Goal: Browse casually: Explore the website without a specific task or goal

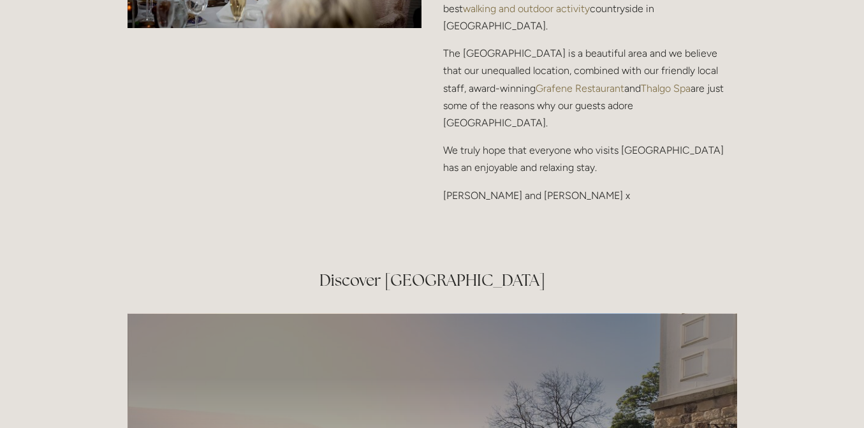
scroll to position [2040, 0]
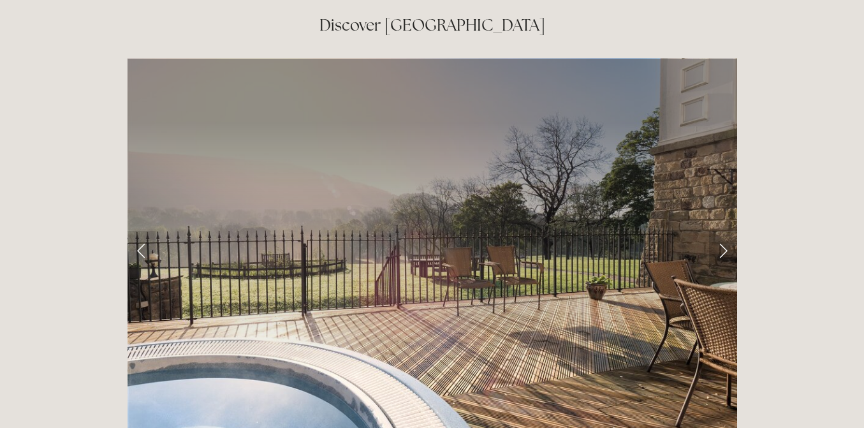
click at [724, 231] on link "Next Slide" at bounding box center [723, 250] width 28 height 38
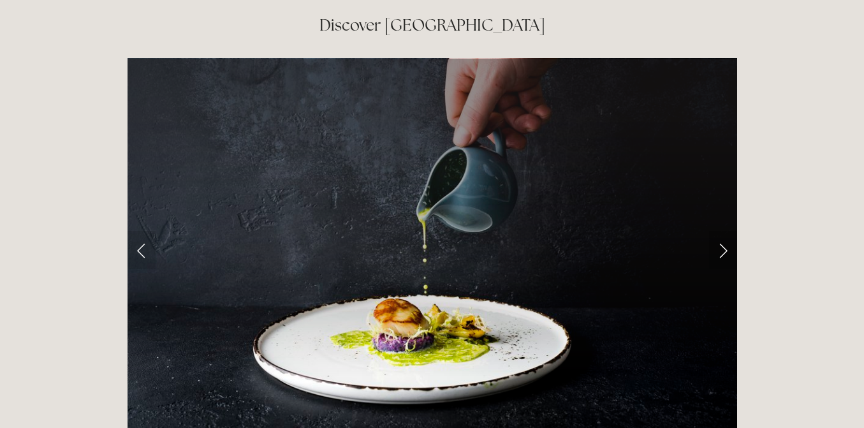
click at [724, 231] on link "Next Slide" at bounding box center [723, 250] width 28 height 38
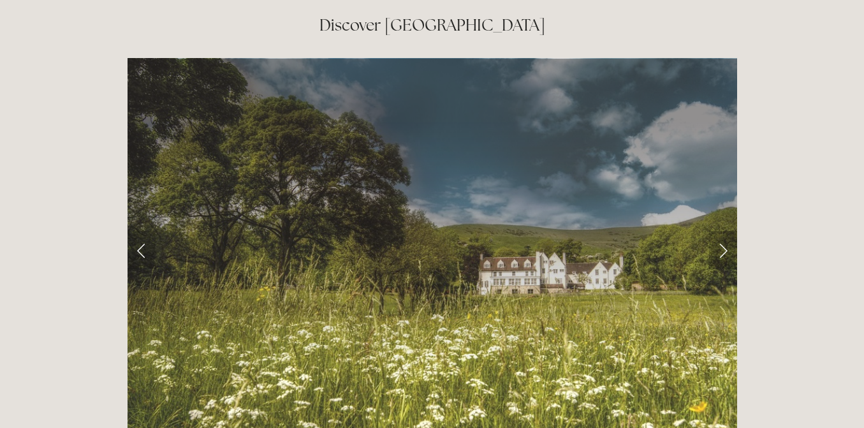
click at [724, 231] on link "Next Slide" at bounding box center [723, 250] width 28 height 38
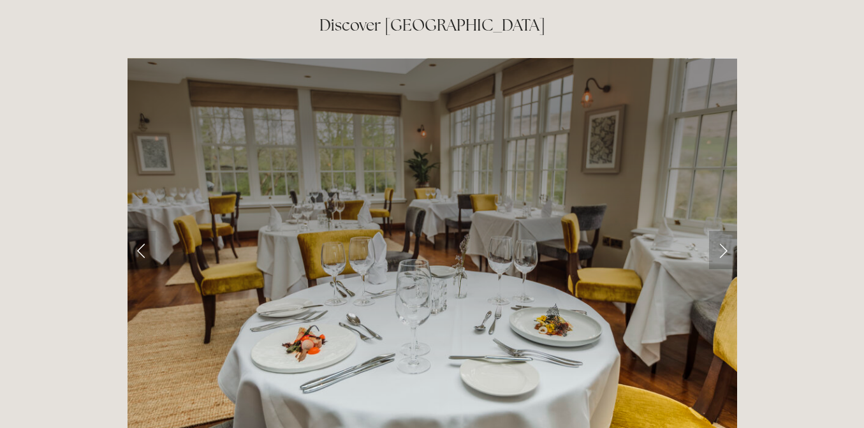
click at [724, 231] on link "Next Slide" at bounding box center [723, 250] width 28 height 38
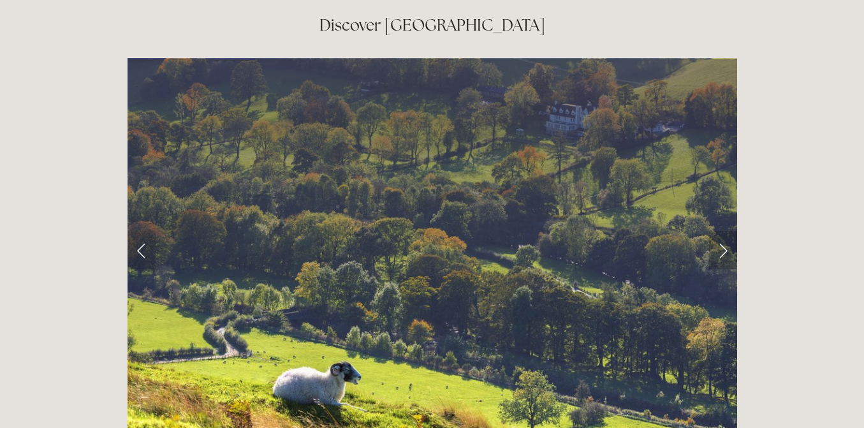
click at [724, 231] on link "Next Slide" at bounding box center [723, 250] width 28 height 38
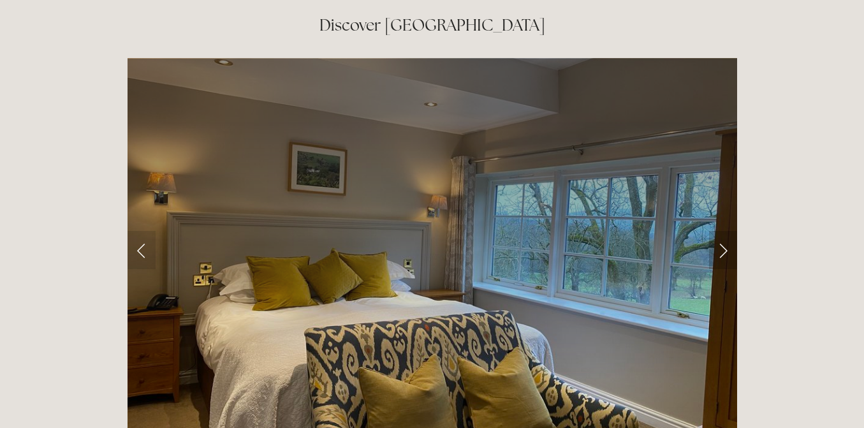
click at [724, 231] on link "Next Slide" at bounding box center [723, 250] width 28 height 38
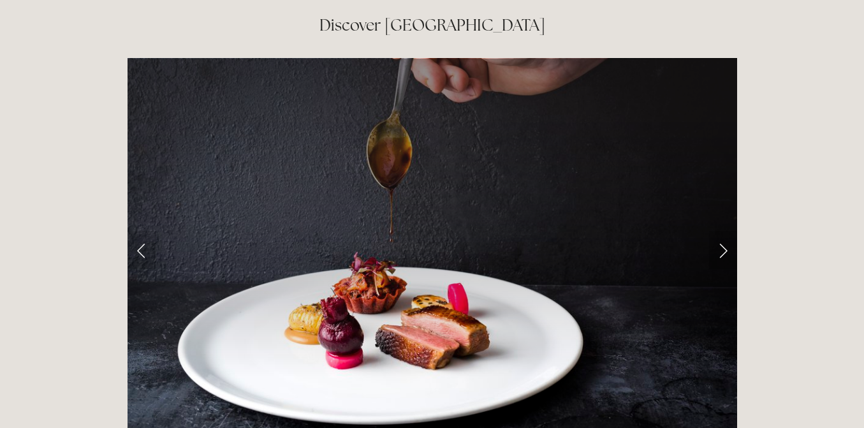
click at [724, 231] on link "Next Slide" at bounding box center [723, 250] width 28 height 38
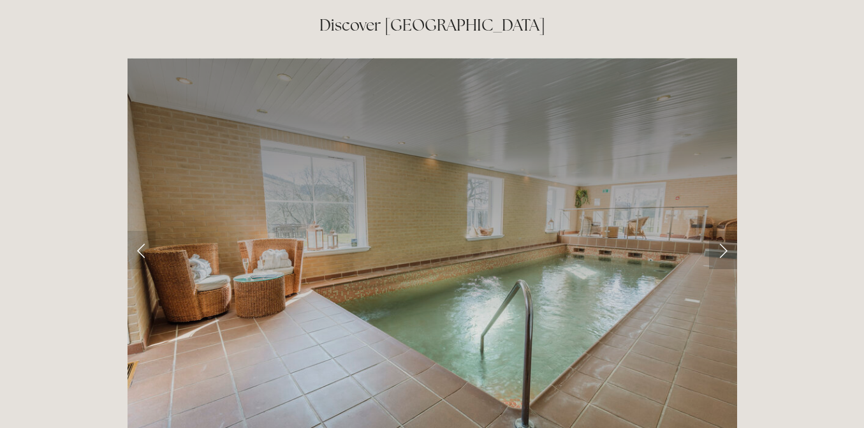
click at [724, 231] on link "Next Slide" at bounding box center [723, 250] width 28 height 38
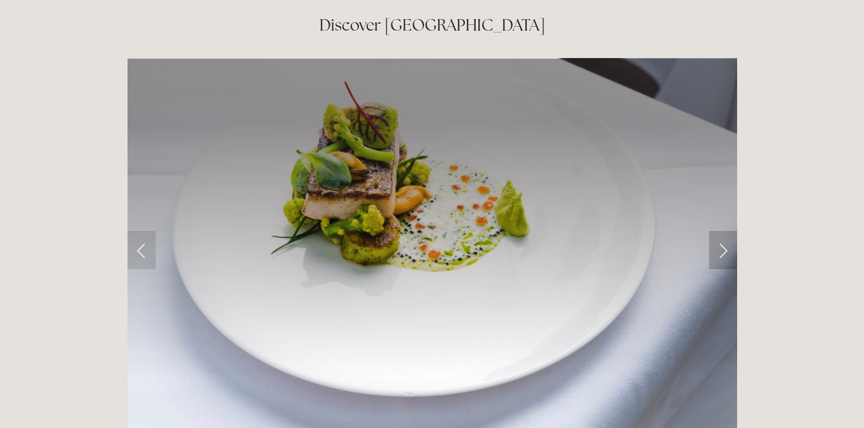
click at [724, 231] on link "Next Slide" at bounding box center [723, 250] width 28 height 38
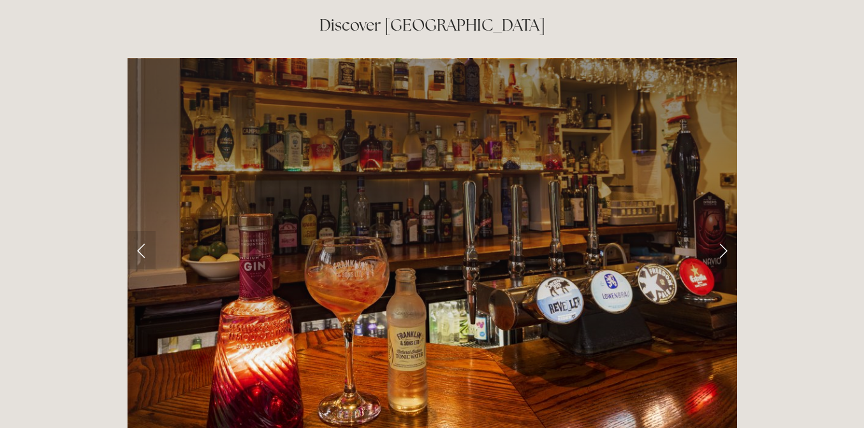
click at [724, 231] on link "Next Slide" at bounding box center [723, 250] width 28 height 38
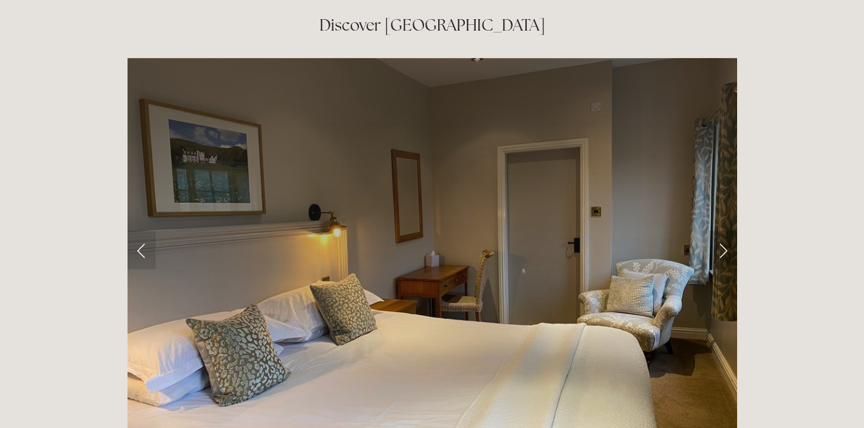
click at [724, 231] on link "Next Slide" at bounding box center [723, 250] width 28 height 38
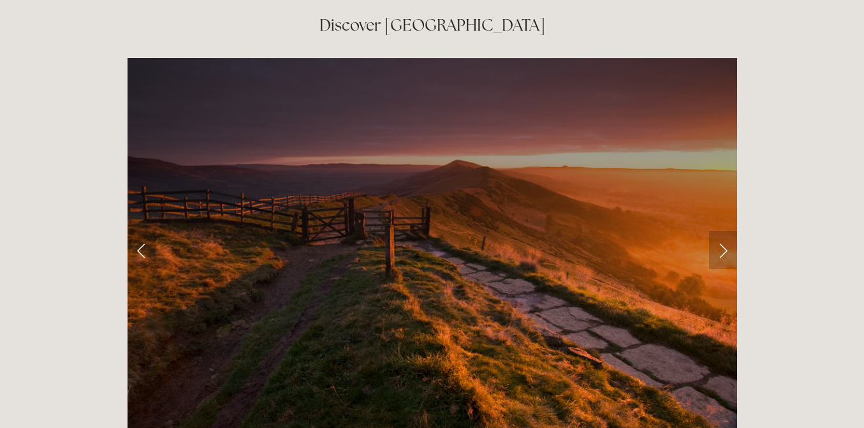
click at [724, 231] on link "Next Slide" at bounding box center [723, 250] width 28 height 38
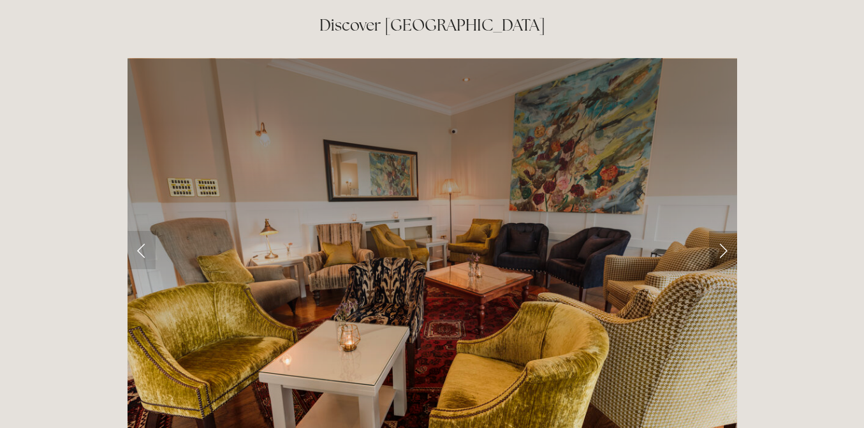
click at [724, 231] on link "Next Slide" at bounding box center [723, 250] width 28 height 38
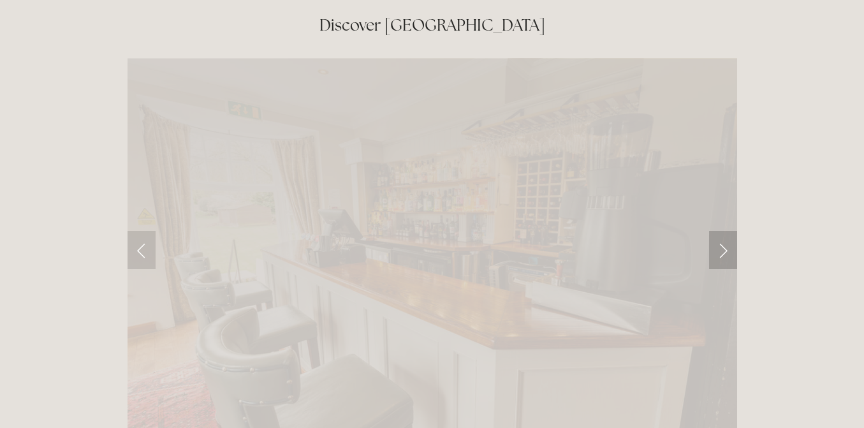
click at [724, 231] on link "Next Slide" at bounding box center [723, 250] width 28 height 38
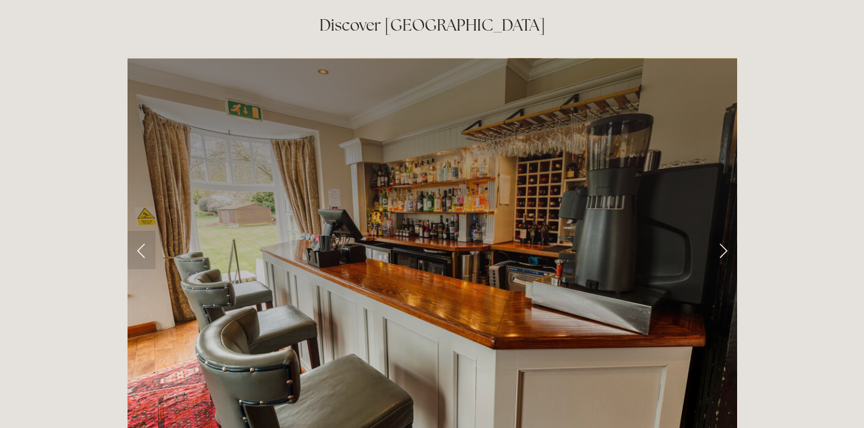
click at [728, 231] on link "Next Slide" at bounding box center [723, 250] width 28 height 38
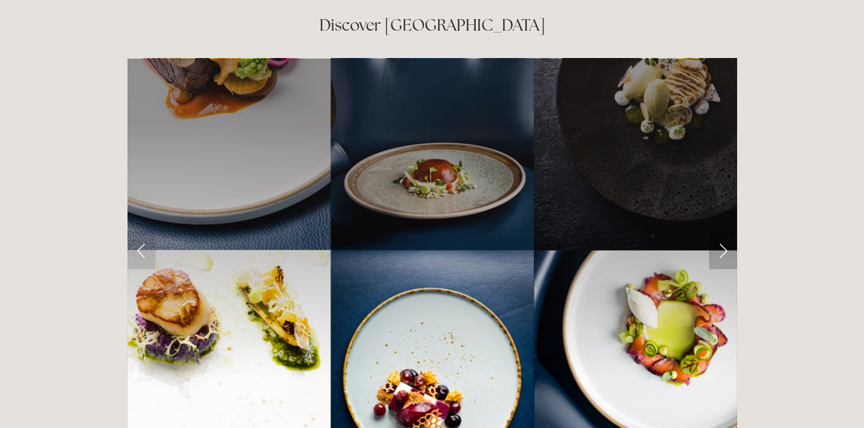
click at [728, 231] on link "Next Slide" at bounding box center [723, 250] width 28 height 38
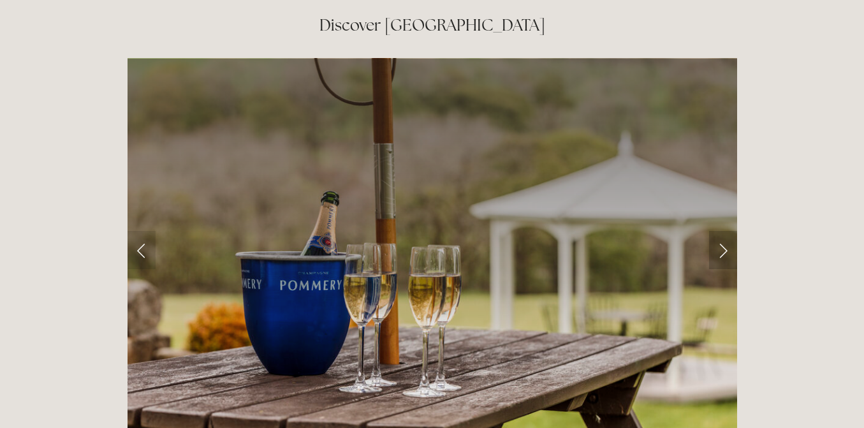
click at [728, 231] on link "Next Slide" at bounding box center [723, 250] width 28 height 38
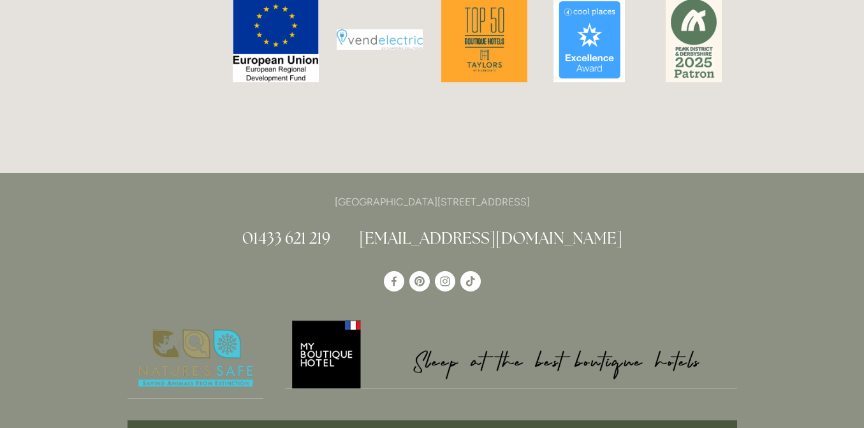
scroll to position [3124, 0]
